Goal: Task Accomplishment & Management: Manage account settings

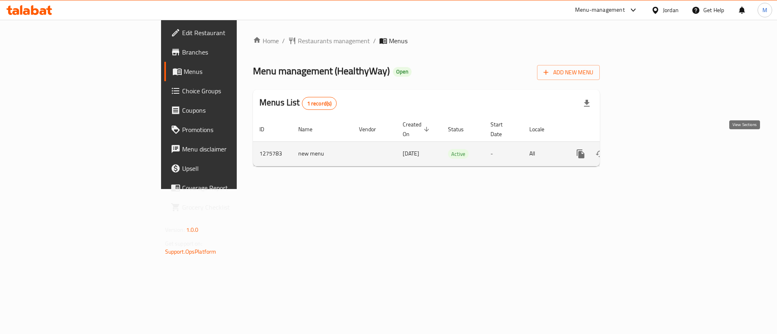
click at [643, 149] on icon "enhanced table" at bounding box center [639, 154] width 10 height 10
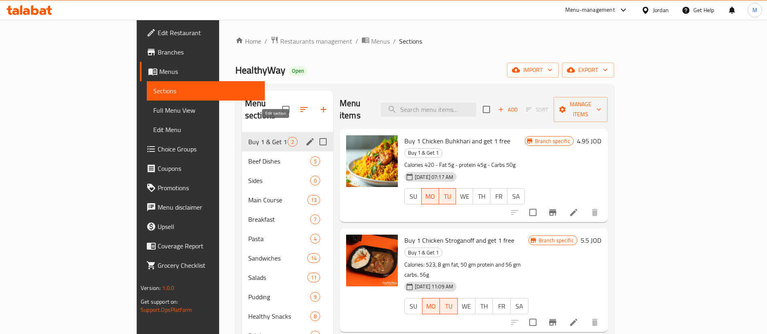
click at [305, 137] on icon "edit" at bounding box center [310, 142] width 10 height 10
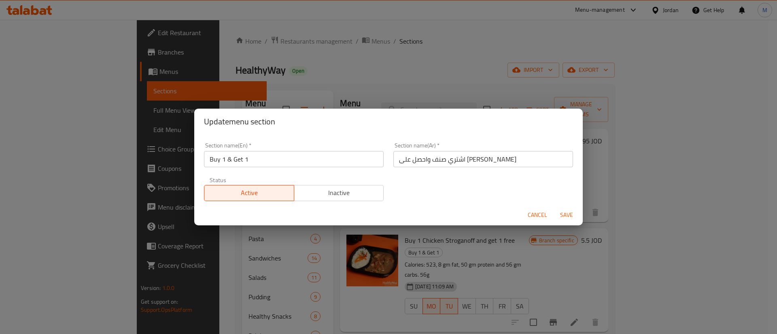
click at [338, 193] on span "Inactive" at bounding box center [338, 193] width 83 height 12
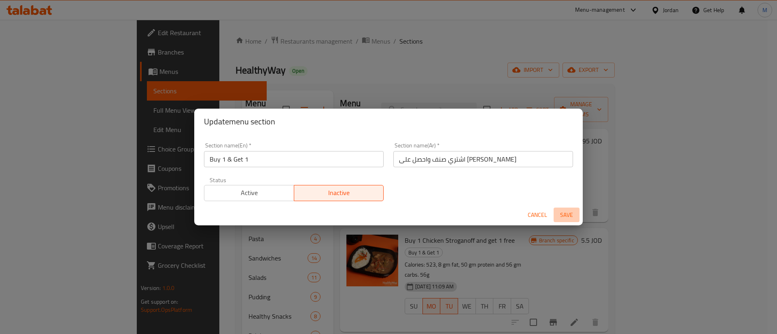
click at [566, 218] on span "Save" at bounding box center [566, 215] width 19 height 10
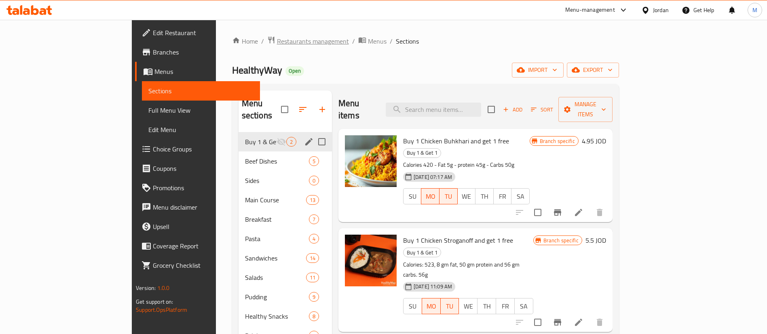
click at [277, 40] on span "Restaurants management" at bounding box center [313, 41] width 72 height 10
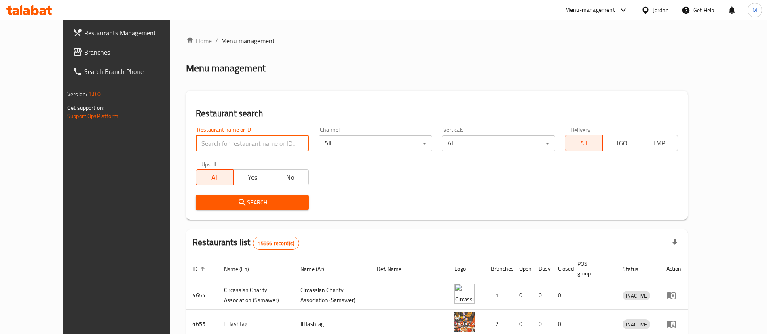
click at [244, 144] on input "search" at bounding box center [252, 143] width 113 height 16
type input "alibi"
click at [251, 208] on button "Search" at bounding box center [252, 202] width 113 height 15
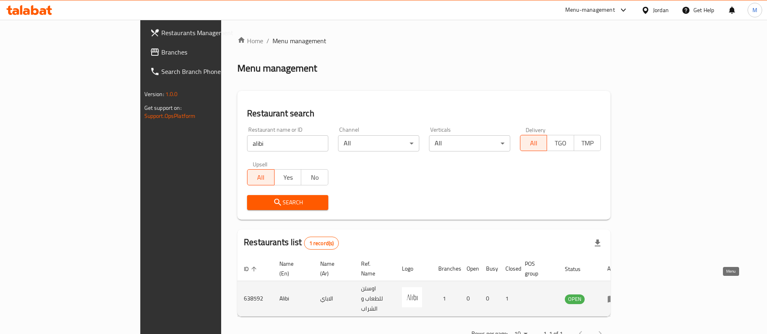
click at [622, 294] on link "enhanced table" at bounding box center [614, 299] width 15 height 10
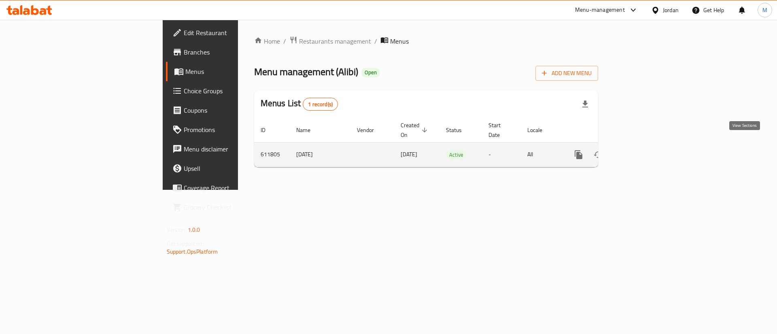
click at [646, 145] on link "enhanced table" at bounding box center [636, 154] width 19 height 19
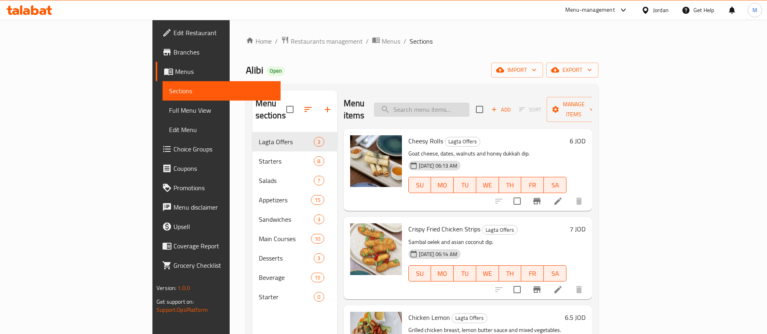
click at [470, 104] on input "search" at bounding box center [421, 110] width 95 height 14
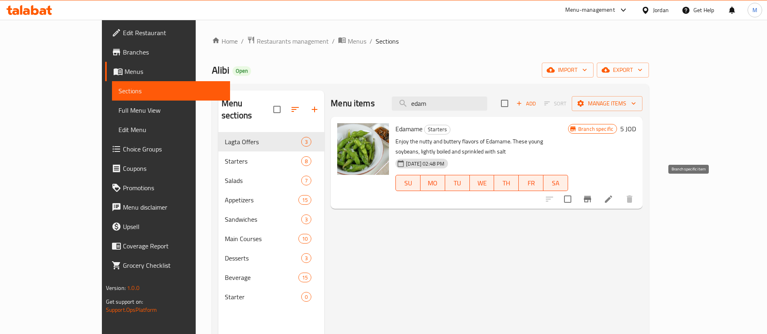
type input "edam"
click at [593, 195] on icon "Branch-specific-item" at bounding box center [588, 200] width 10 height 10
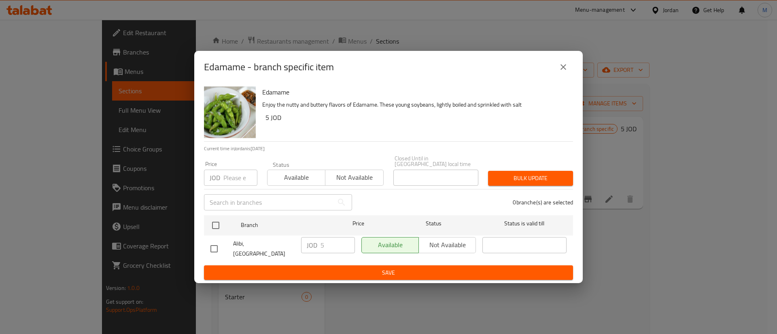
click at [561, 70] on icon "close" at bounding box center [563, 67] width 6 height 6
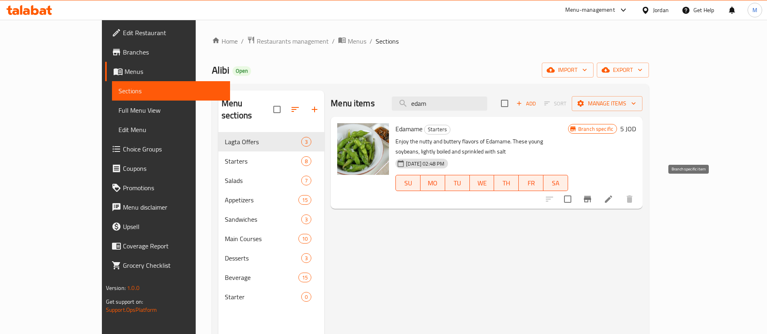
click at [593, 195] on icon "Branch-specific-item" at bounding box center [588, 200] width 10 height 10
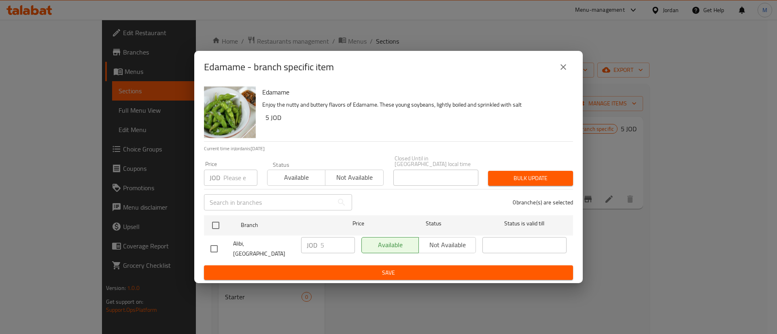
click at [562, 69] on icon "close" at bounding box center [563, 67] width 10 height 10
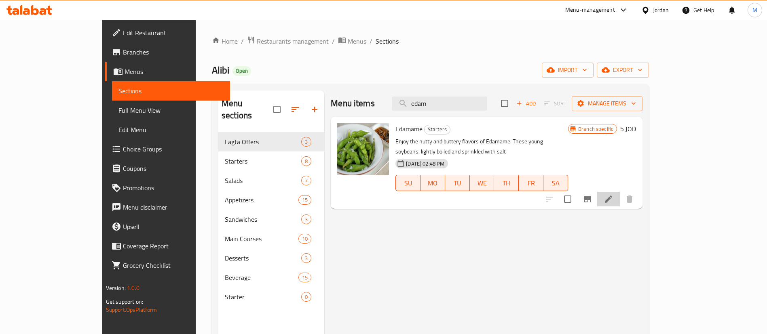
click at [620, 192] on li at bounding box center [608, 199] width 23 height 15
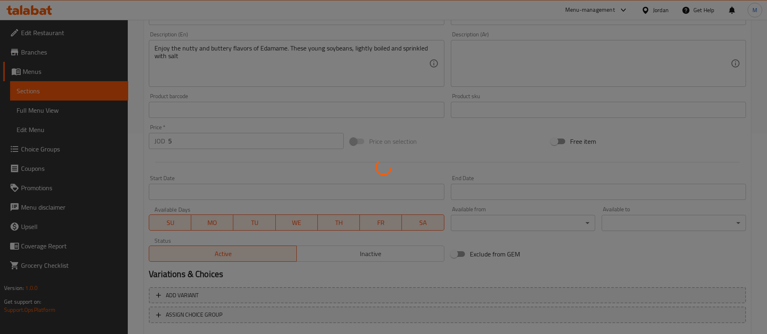
scroll to position [249, 0]
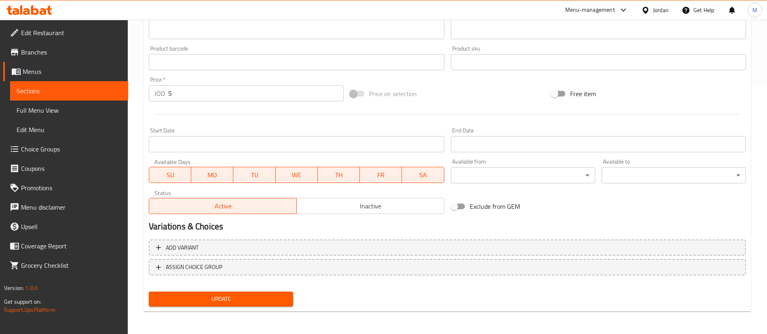
click at [320, 212] on span "Inactive" at bounding box center [370, 207] width 141 height 12
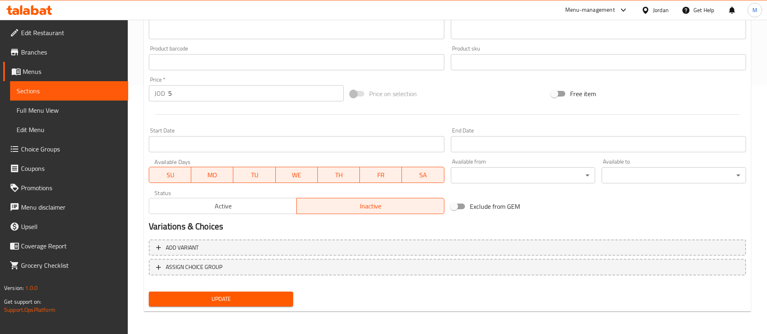
click at [258, 294] on button "Update" at bounding box center [221, 299] width 144 height 15
type input "ايدامامي"
click at [241, 296] on span "Update" at bounding box center [220, 299] width 131 height 10
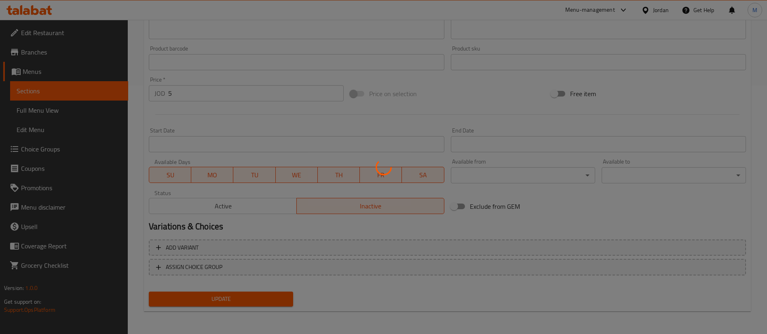
scroll to position [0, 0]
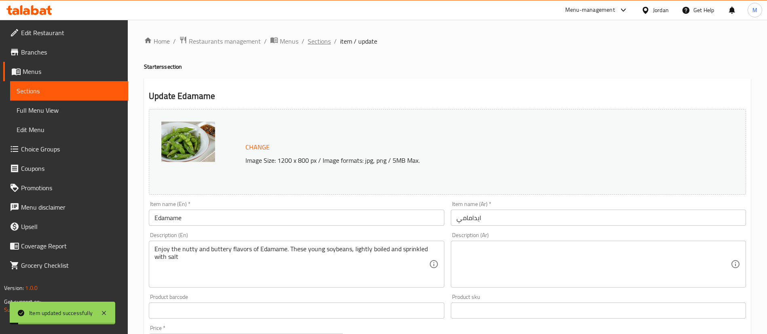
click at [320, 44] on span "Sections" at bounding box center [319, 41] width 23 height 10
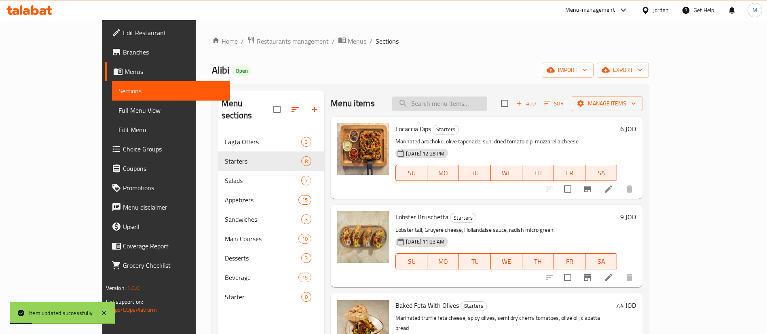
click at [487, 106] on input "search" at bounding box center [439, 104] width 95 height 14
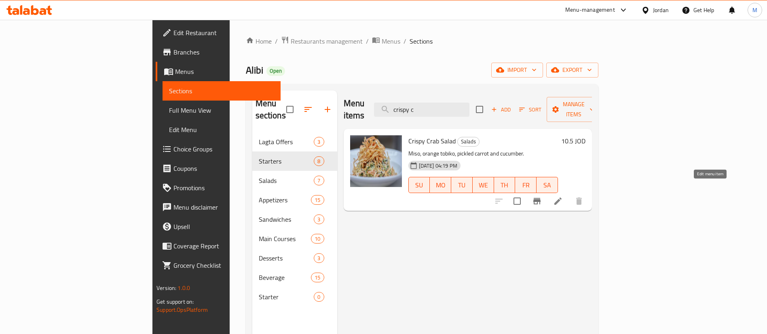
type input "crispy c"
click at [563, 197] on icon at bounding box center [558, 202] width 10 height 10
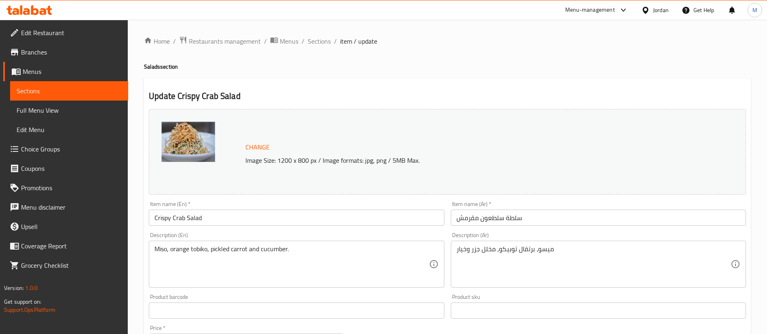
scroll to position [249, 0]
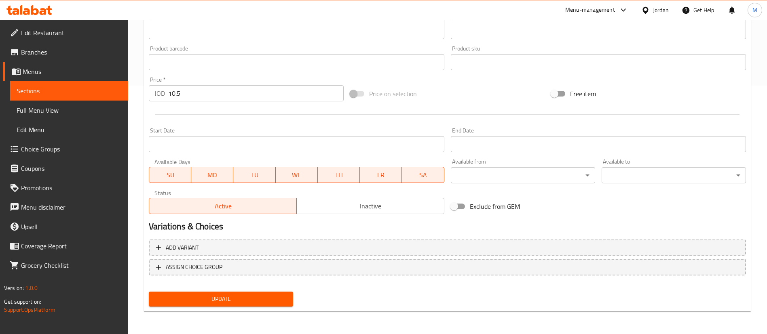
click at [315, 213] on button "Inactive" at bounding box center [370, 206] width 148 height 16
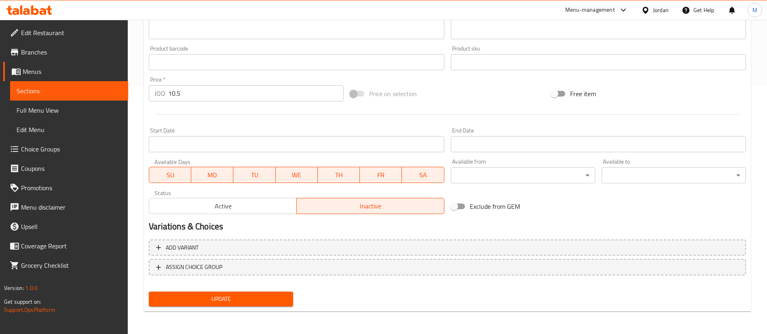
click at [265, 293] on button "Update" at bounding box center [221, 299] width 144 height 15
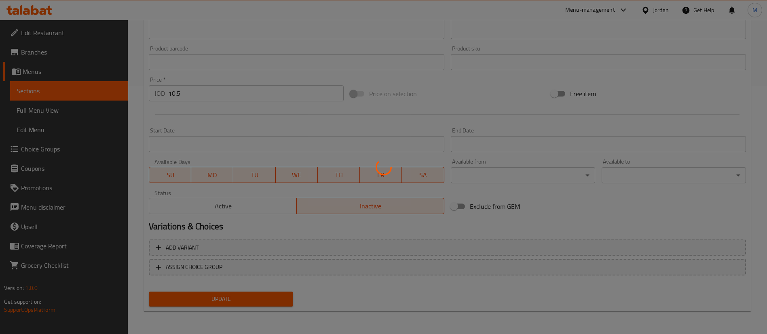
scroll to position [0, 0]
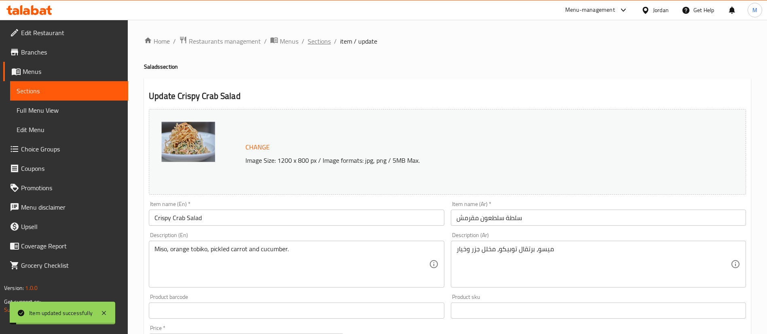
click at [318, 46] on span "Sections" at bounding box center [319, 41] width 23 height 10
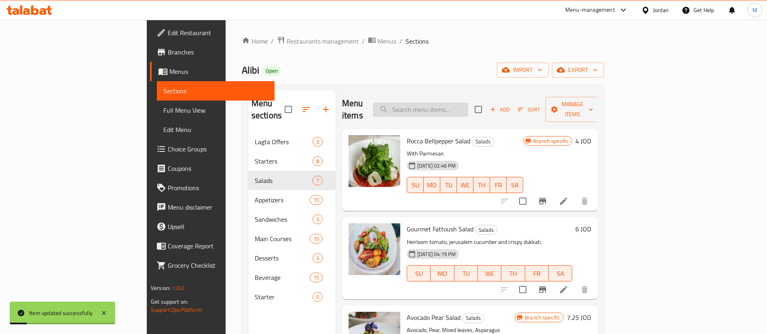
click at [468, 104] on input "search" at bounding box center [420, 110] width 95 height 14
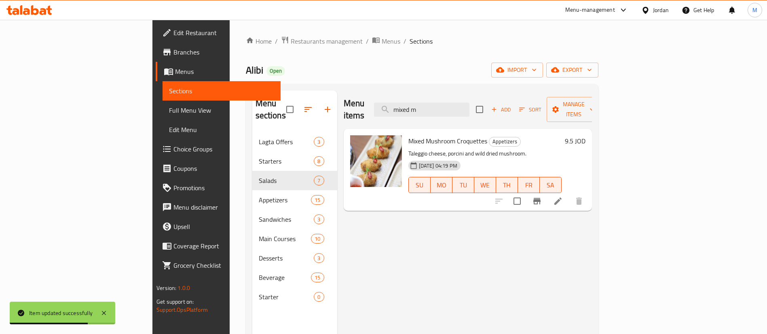
type input "mixed m"
click at [569, 194] on li at bounding box center [558, 201] width 23 height 15
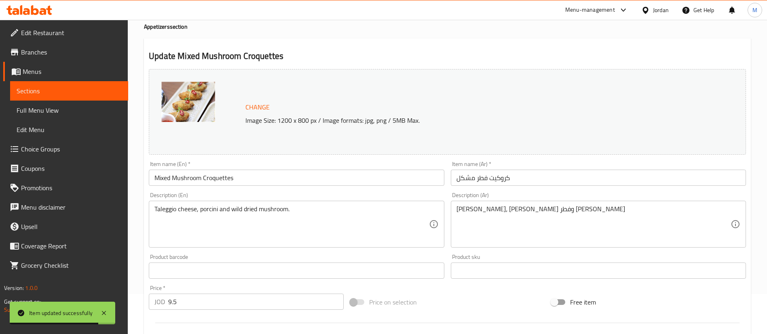
scroll to position [249, 0]
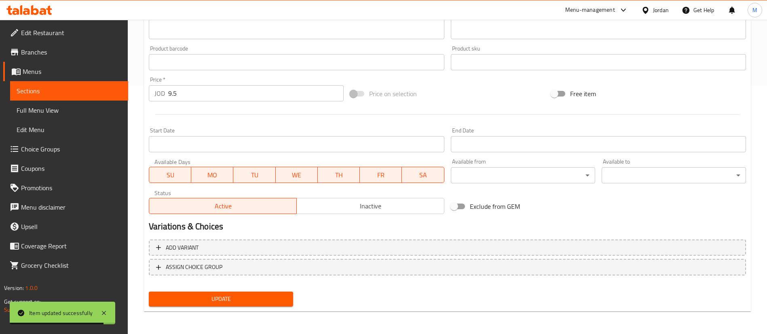
click at [341, 207] on span "Inactive" at bounding box center [370, 207] width 141 height 12
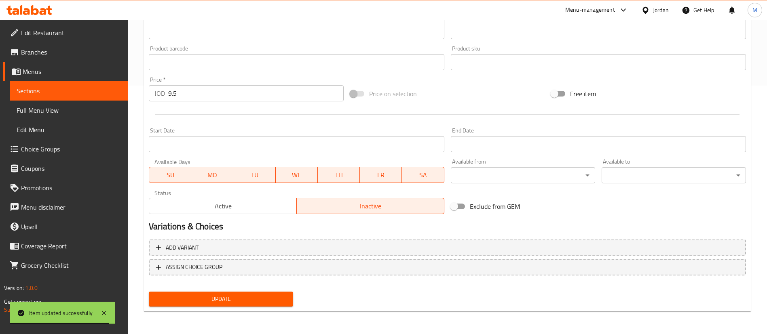
click at [247, 304] on span "Update" at bounding box center [220, 299] width 131 height 10
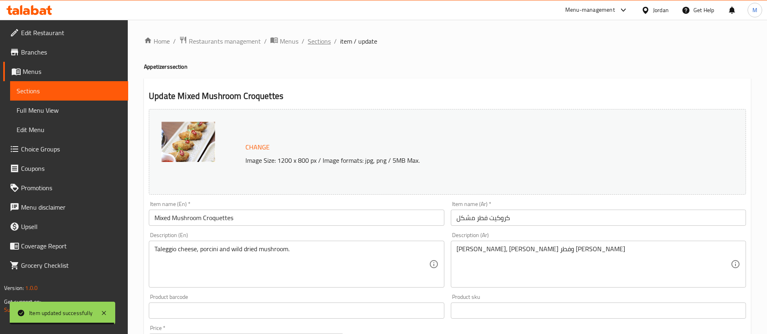
click at [319, 41] on span "Sections" at bounding box center [319, 41] width 23 height 10
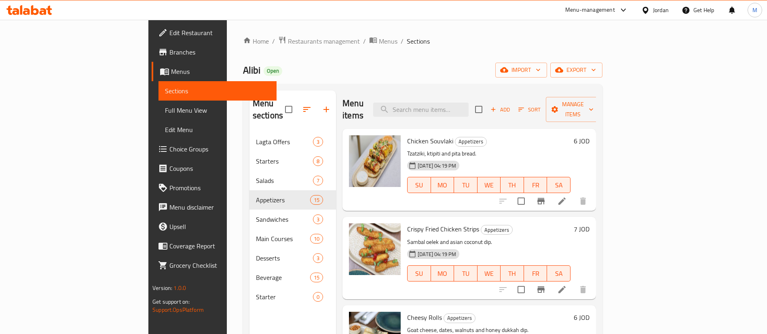
click at [169, 55] on span "Branches" at bounding box center [219, 52] width 101 height 10
